Goal: Connect with others: Establish contact or relationships with other users

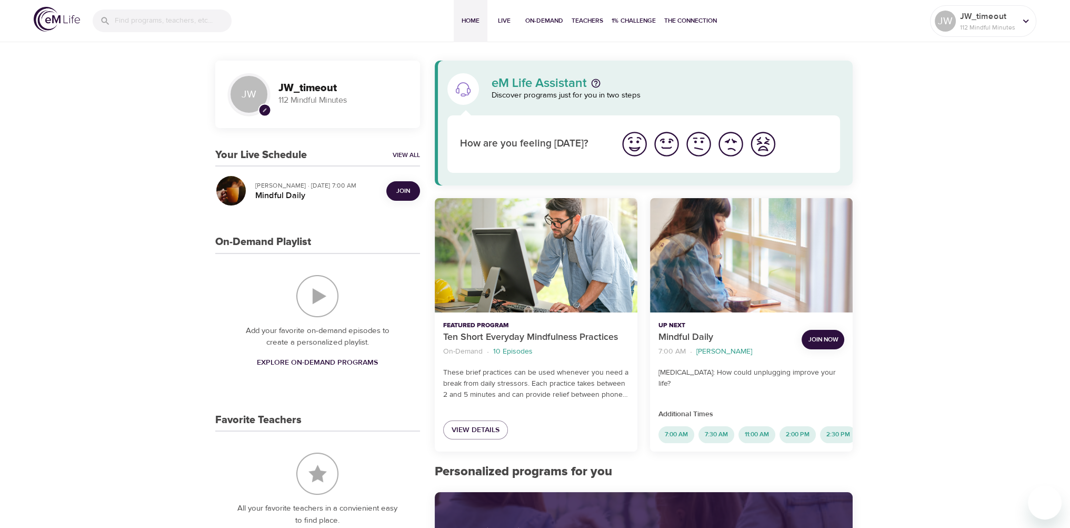
click at [402, 188] on span "Join" at bounding box center [403, 190] width 14 height 11
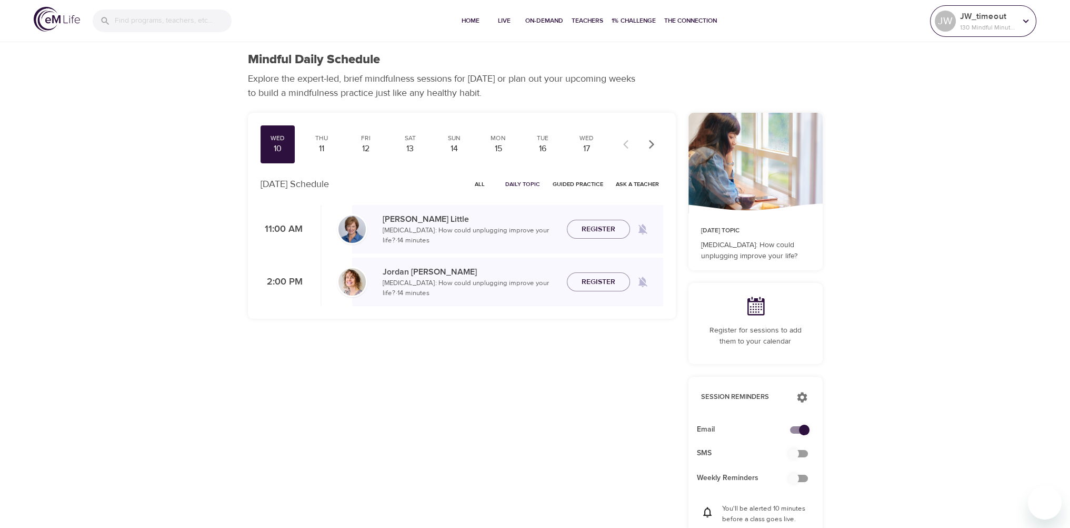
click at [975, 18] on p "JW_timeout" at bounding box center [988, 16] width 56 height 13
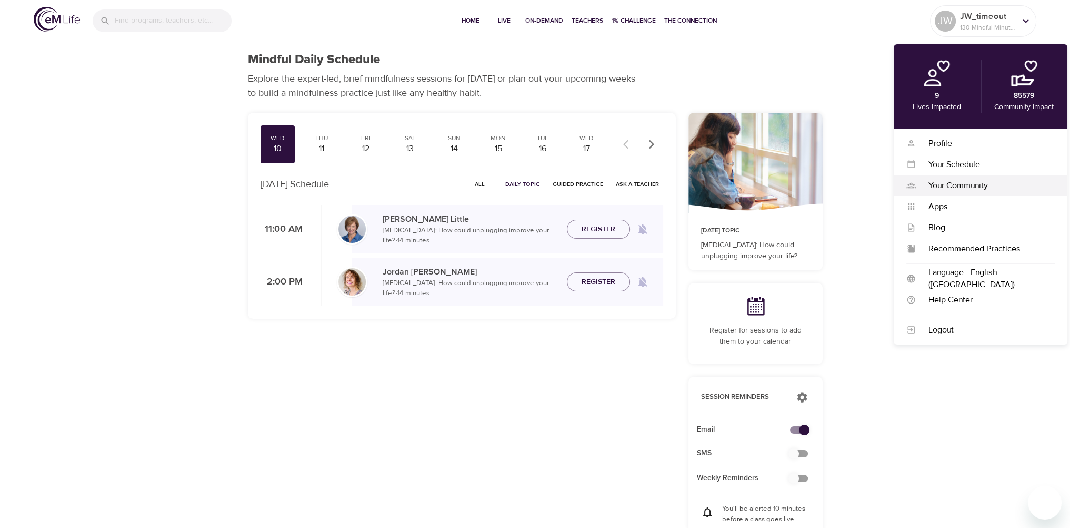
click at [954, 185] on div "Your Community" at bounding box center [985, 186] width 139 height 12
